Goal: Task Accomplishment & Management: Complete application form

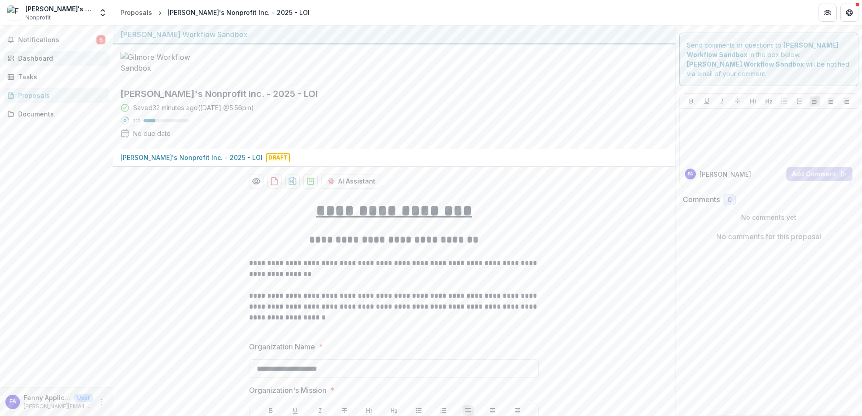
click at [32, 56] on div "Dashboard" at bounding box center [60, 58] width 84 height 10
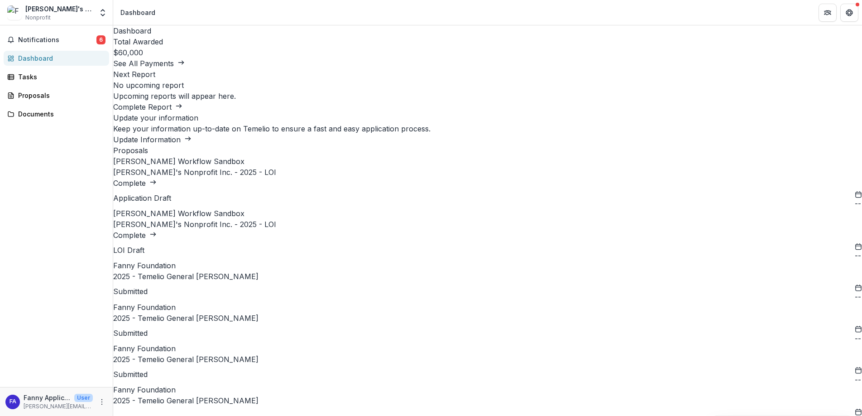
click at [226, 177] on link "[PERSON_NAME]'s Nonprofit Inc. - 2025 - LOI" at bounding box center [194, 172] width 163 height 9
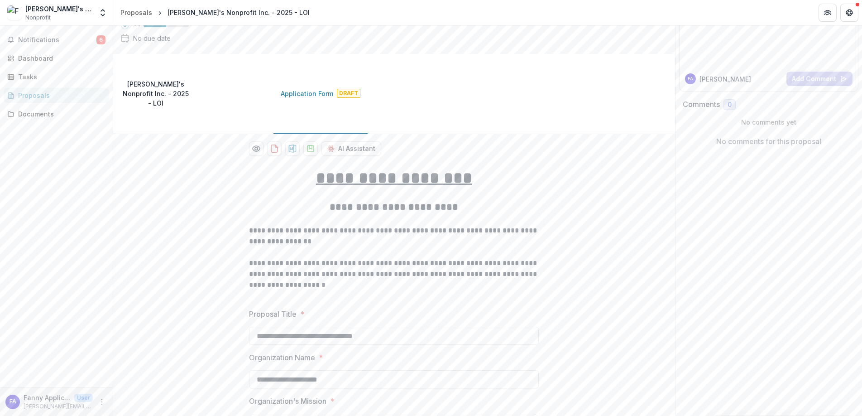
scroll to position [145, 0]
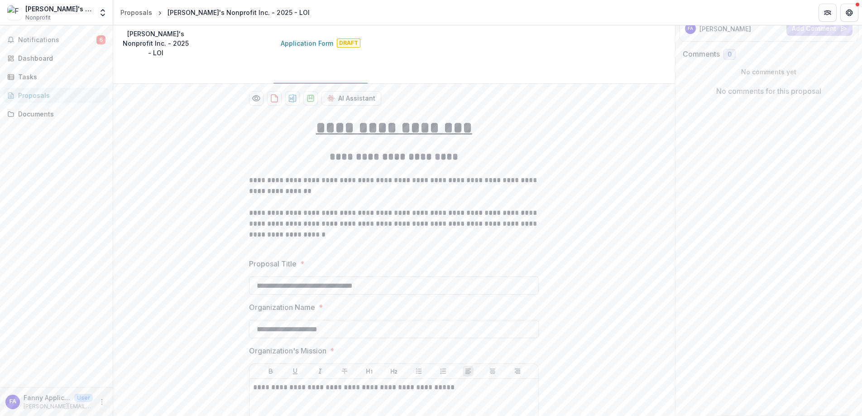
click at [405, 276] on input "**********" at bounding box center [394, 285] width 290 height 18
drag, startPoint x: 407, startPoint y: 250, endPoint x: 220, endPoint y: 249, distance: 187.0
type input "**********"
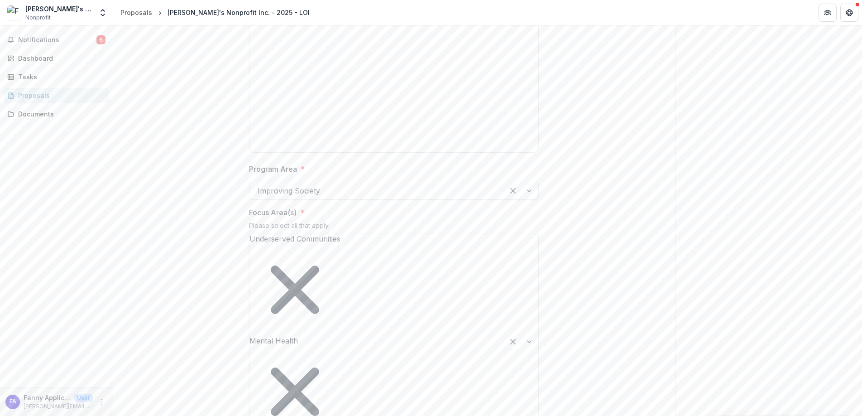
scroll to position [555, 0]
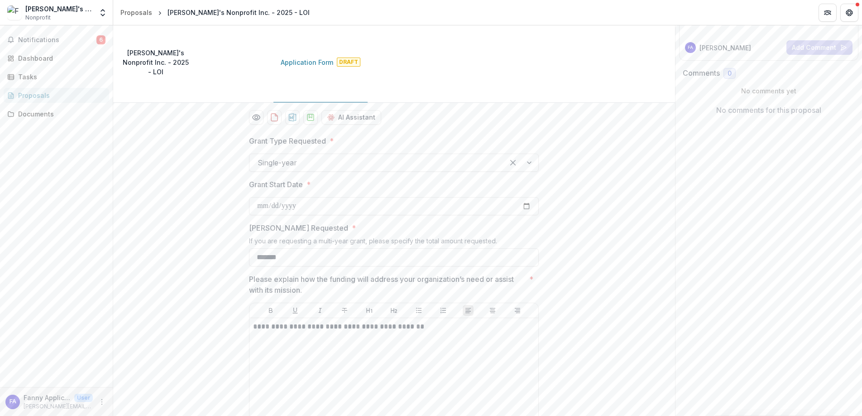
scroll to position [134, 0]
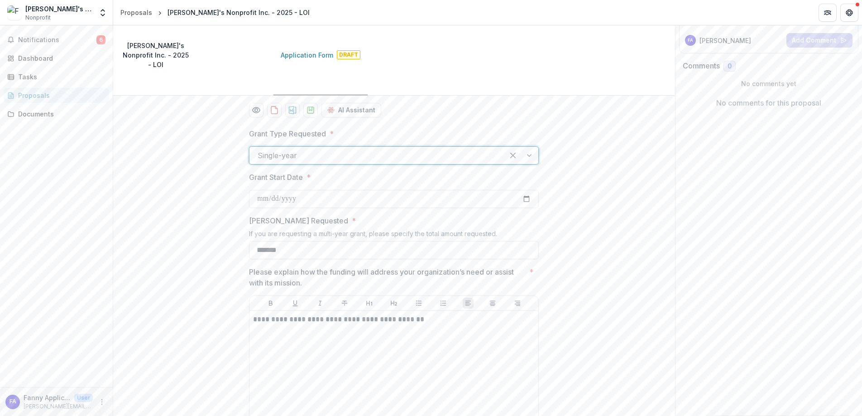
click at [480, 149] on div at bounding box center [377, 155] width 238 height 13
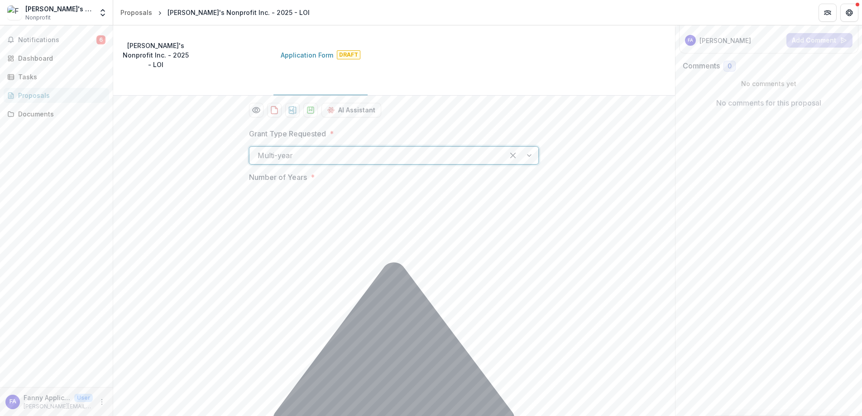
click at [356, 149] on div at bounding box center [377, 155] width 238 height 13
click at [346, 415] on div "Single-year" at bounding box center [431, 424] width 862 height 17
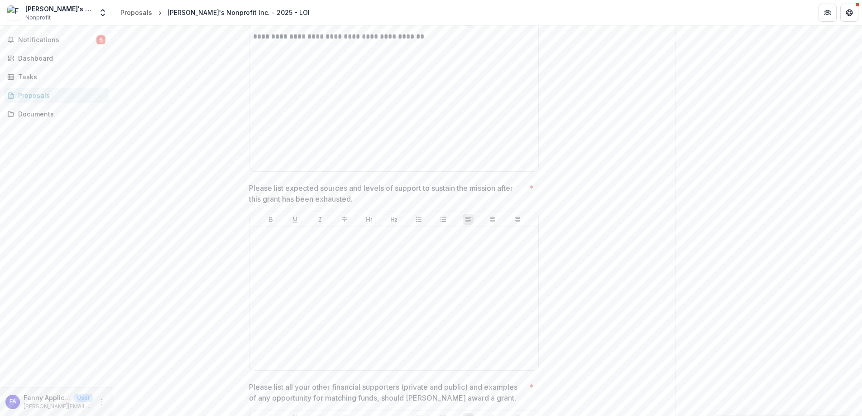
scroll to position [428, 0]
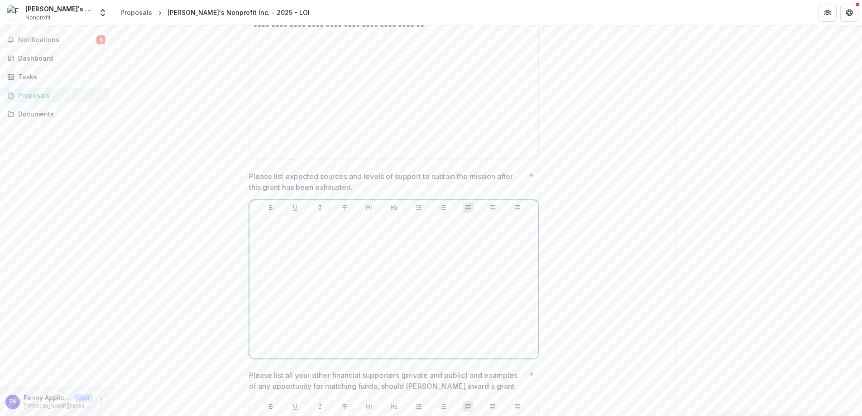
click at [321, 219] on div at bounding box center [394, 287] width 282 height 136
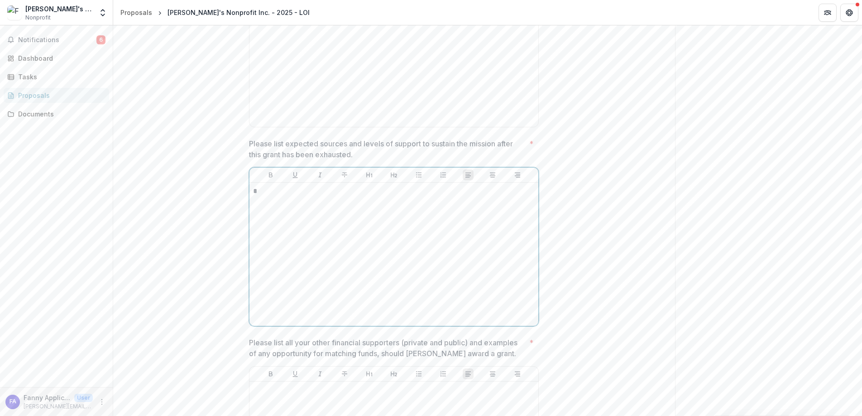
scroll to position [478, 0]
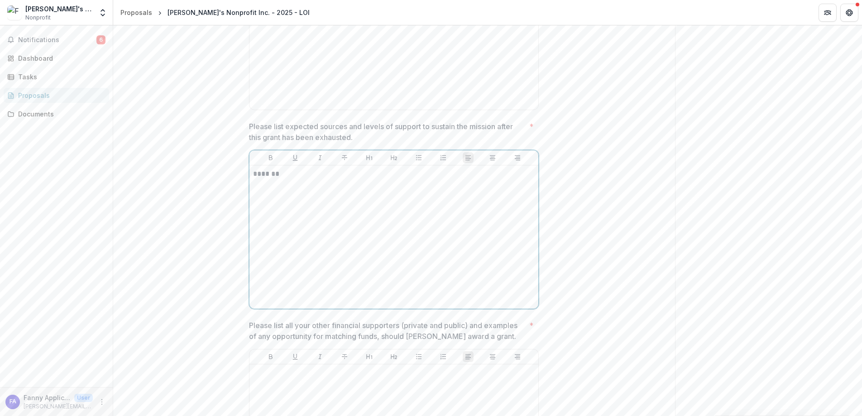
click at [264, 169] on p "*******" at bounding box center [394, 174] width 282 height 10
copy p "*******"
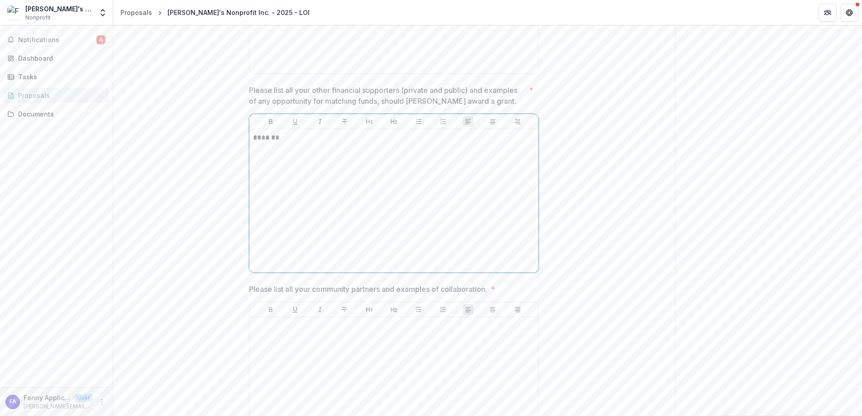
scroll to position [767, 0]
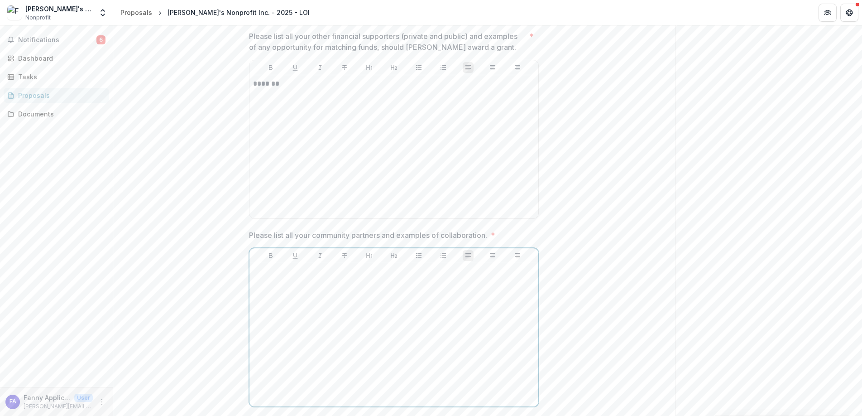
click at [305, 304] on div at bounding box center [394, 335] width 282 height 136
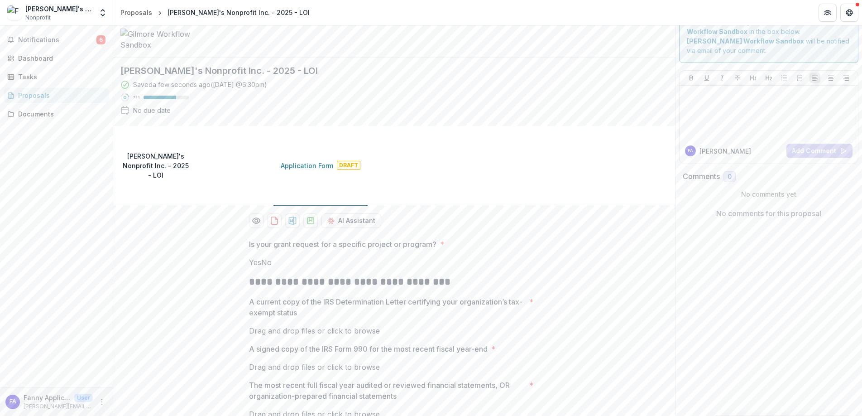
scroll to position [0, 0]
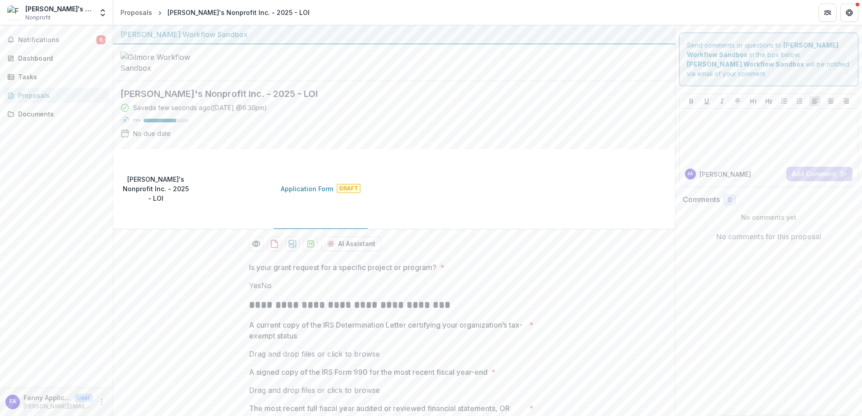
click at [261, 281] on label "No" at bounding box center [266, 285] width 10 height 9
click at [261, 281] on span at bounding box center [261, 285] width 0 height 9
click at [249, 281] on span at bounding box center [249, 285] width 0 height 9
